Goal: Find specific page/section: Find specific page/section

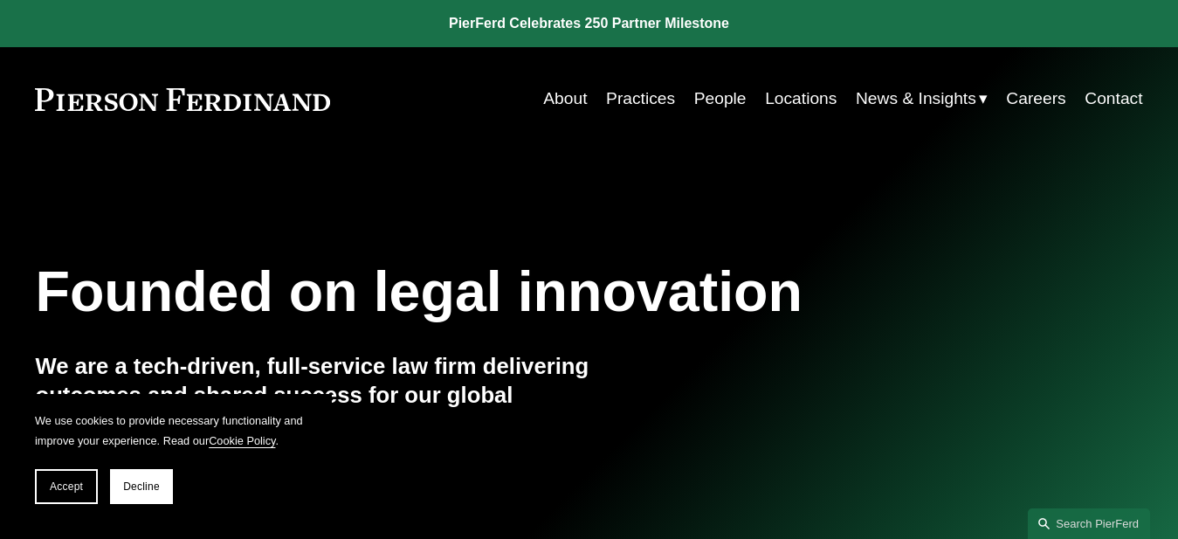
click at [709, 105] on link "People" at bounding box center [720, 98] width 52 height 33
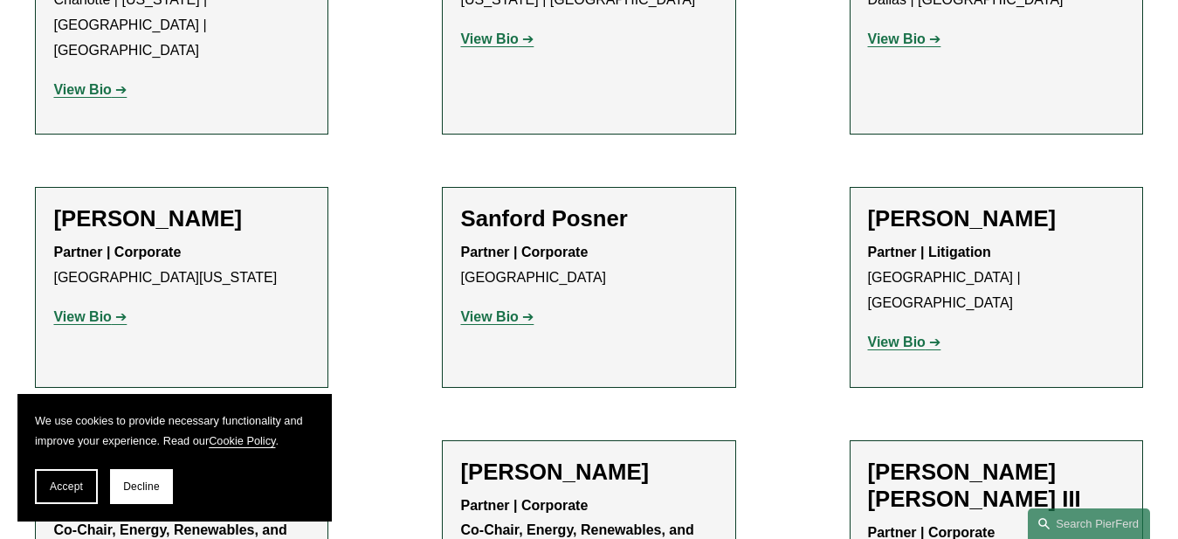
scroll to position [16923, 0]
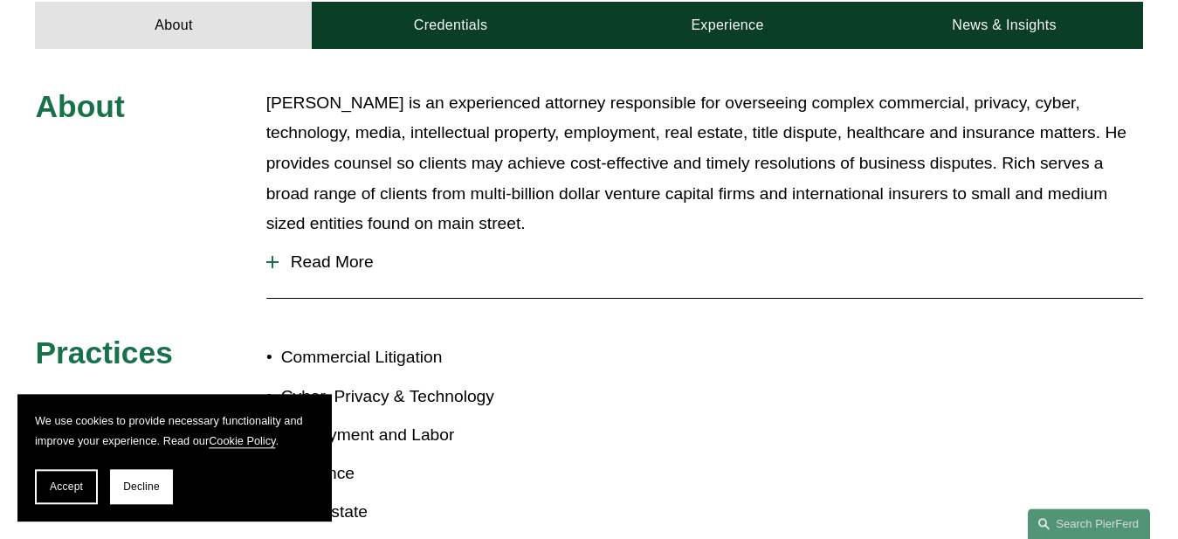
scroll to position [798, 0]
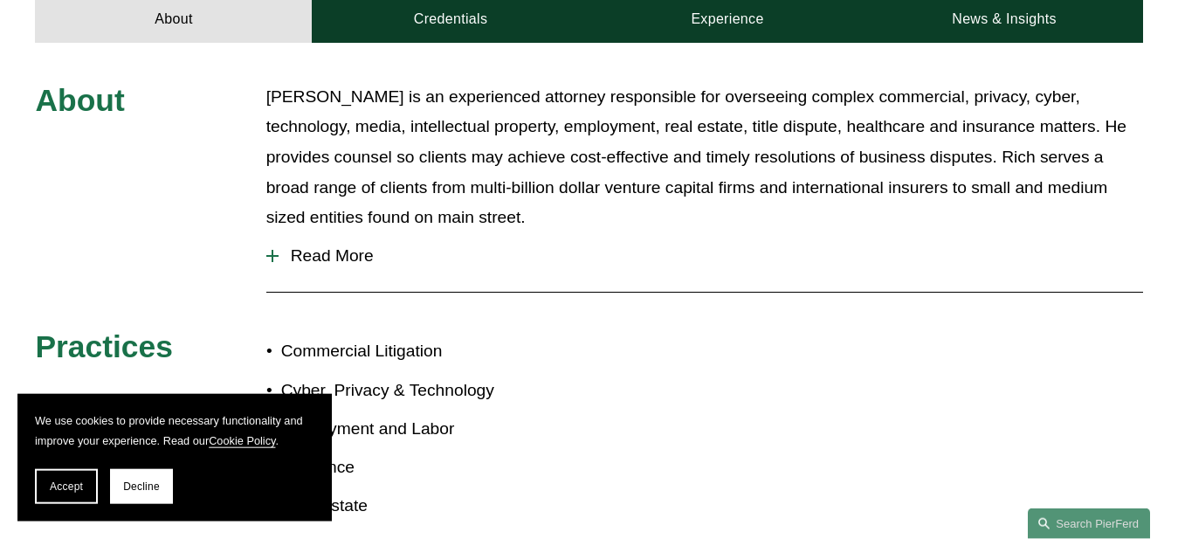
click at [269, 252] on div at bounding box center [272, 256] width 12 height 12
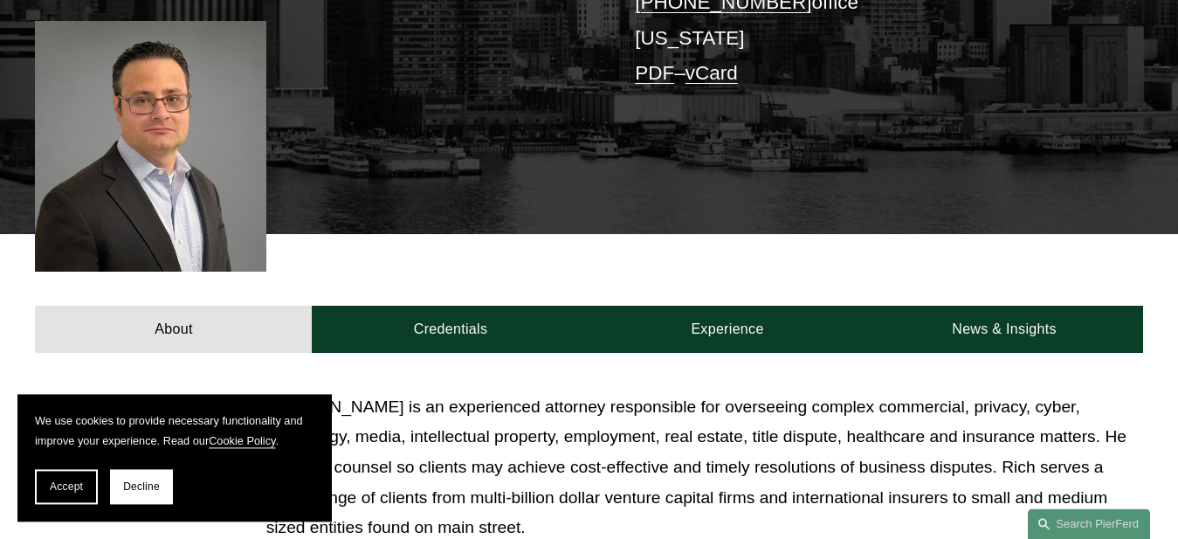
scroll to position [483, 0]
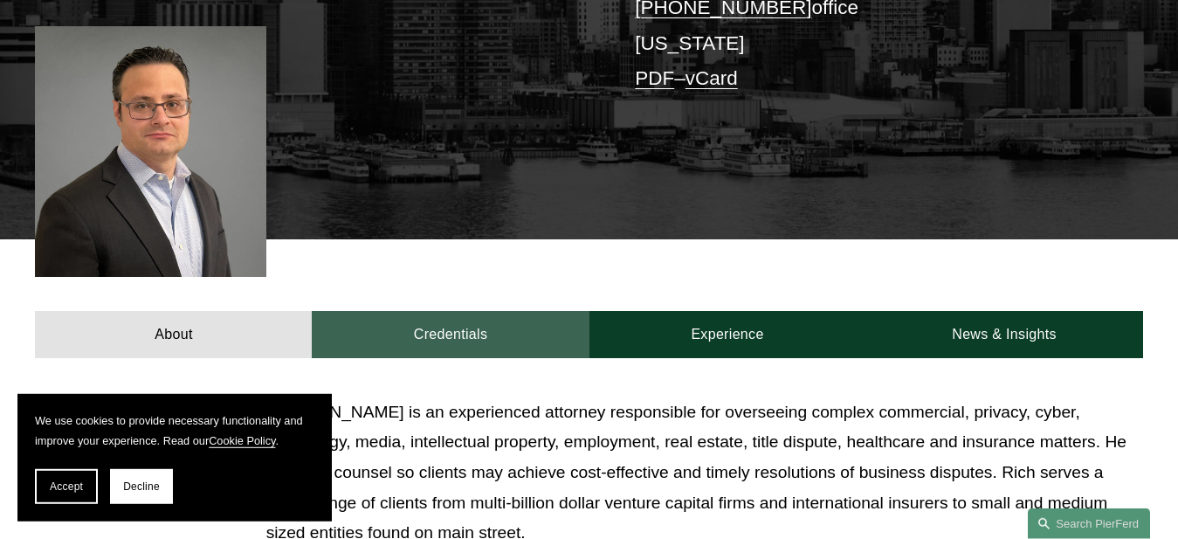
click at [452, 317] on link "Credentials" at bounding box center [450, 335] width 277 height 48
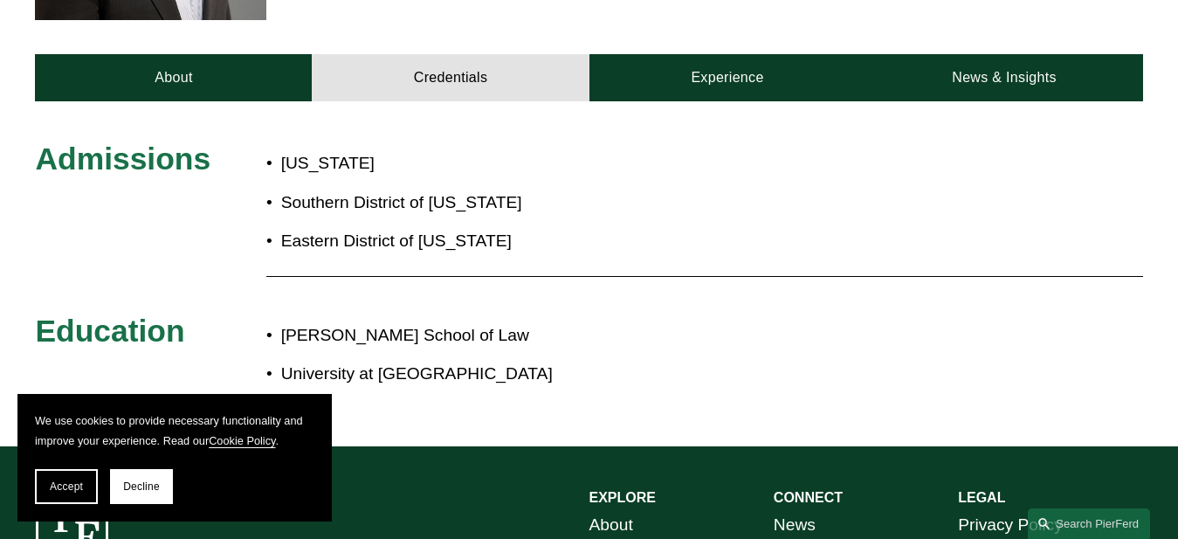
scroll to position [804, 0]
